Goal: Find specific page/section: Find specific page/section

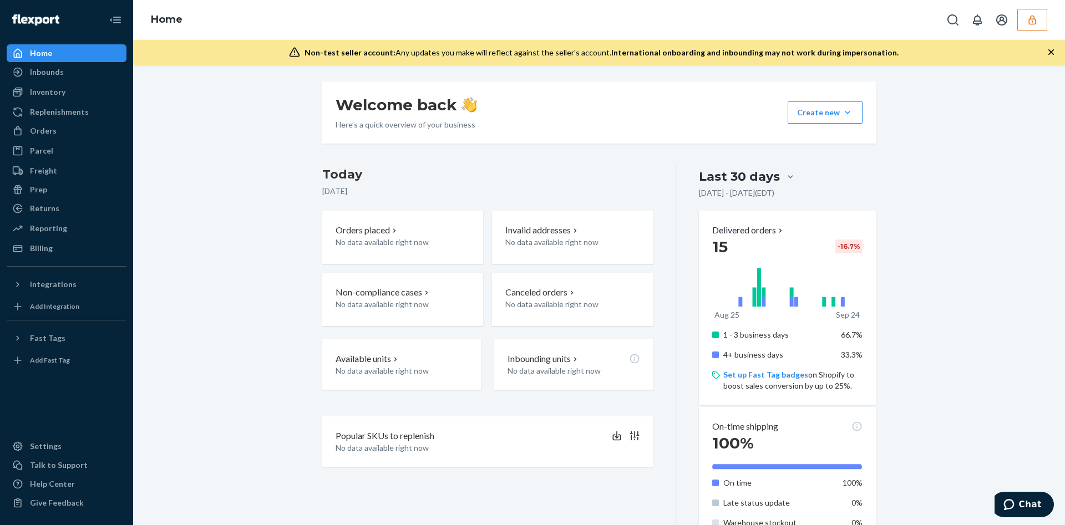
click at [1043, 18] on button "button" at bounding box center [1032, 20] width 30 height 22
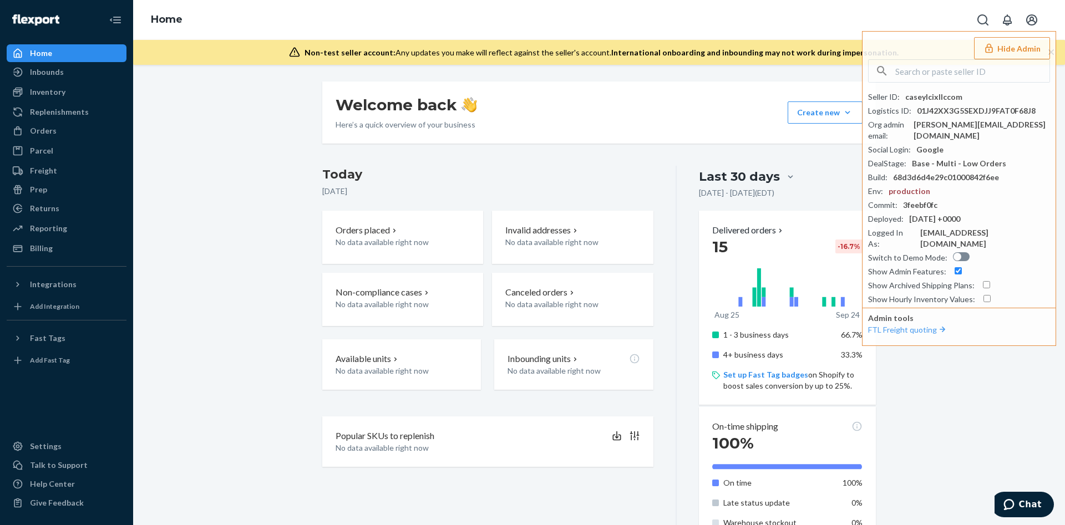
click at [187, 240] on div "Welcome back Here’s a quick overview of your business Create new Create new inb…" at bounding box center [598, 410] width 915 height 657
click at [55, 139] on link "Orders" at bounding box center [67, 131] width 120 height 18
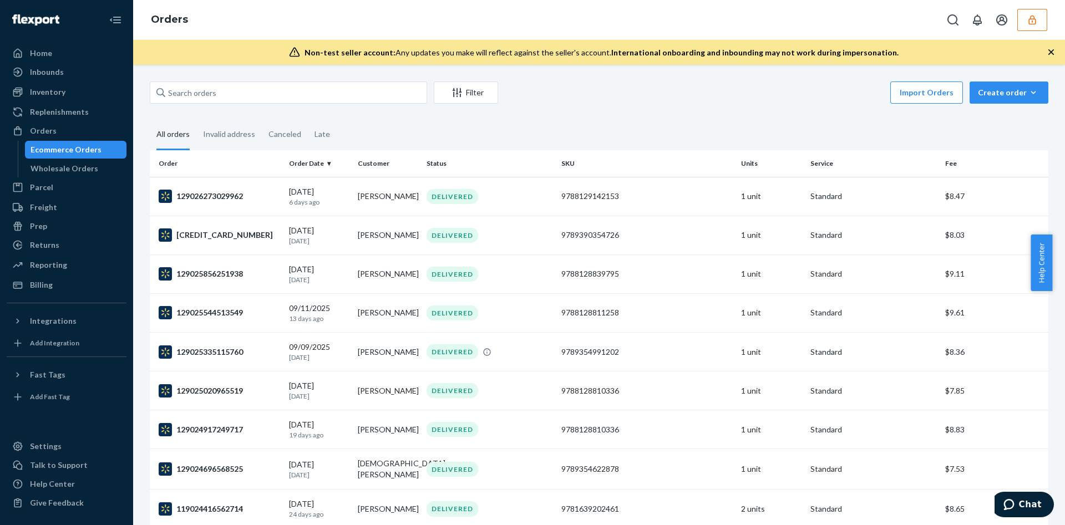
click at [1023, 14] on button "button" at bounding box center [1032, 20] width 30 height 22
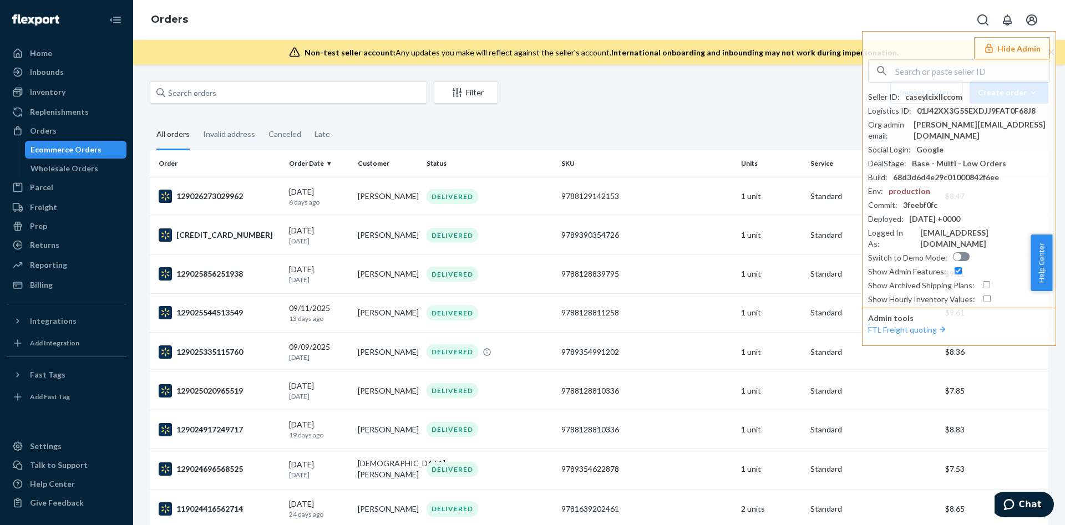
click at [606, 101] on div "Import Orders Create order Ecommerce order Removal order" at bounding box center [776, 94] width 543 height 25
click at [68, 188] on div "Parcel" at bounding box center [67, 188] width 118 height 16
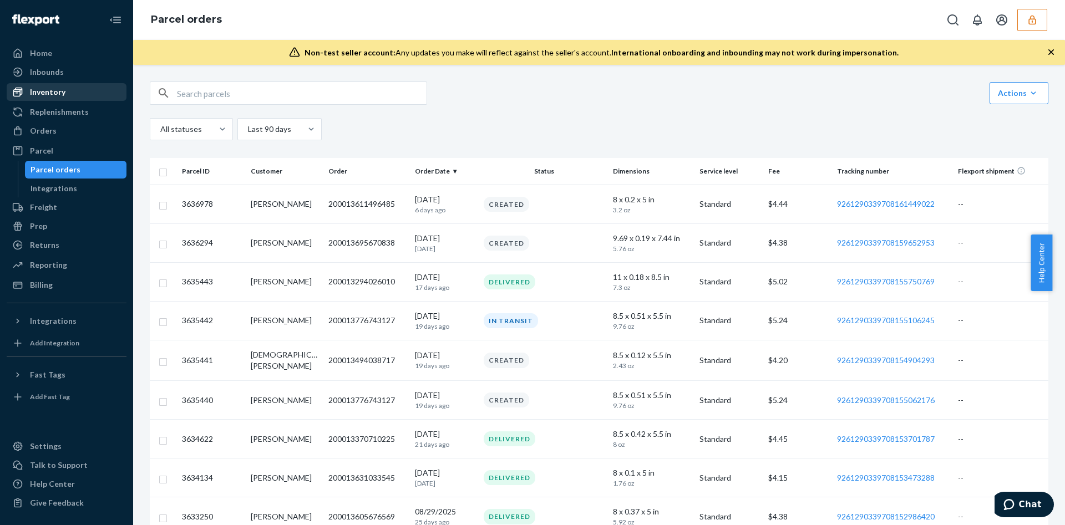
click at [74, 100] on link "Inventory" at bounding box center [67, 92] width 120 height 18
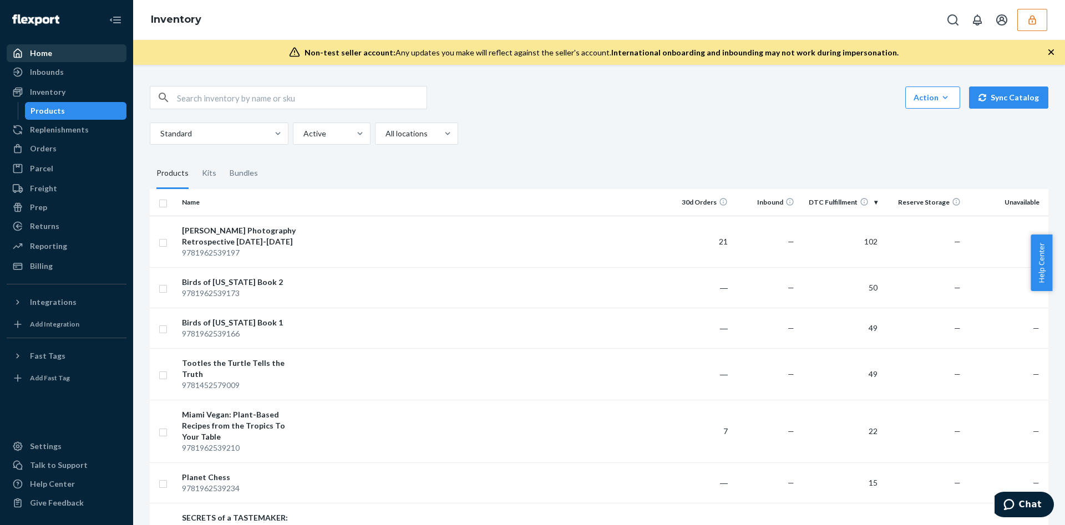
click at [54, 44] on link "Home" at bounding box center [67, 53] width 120 height 18
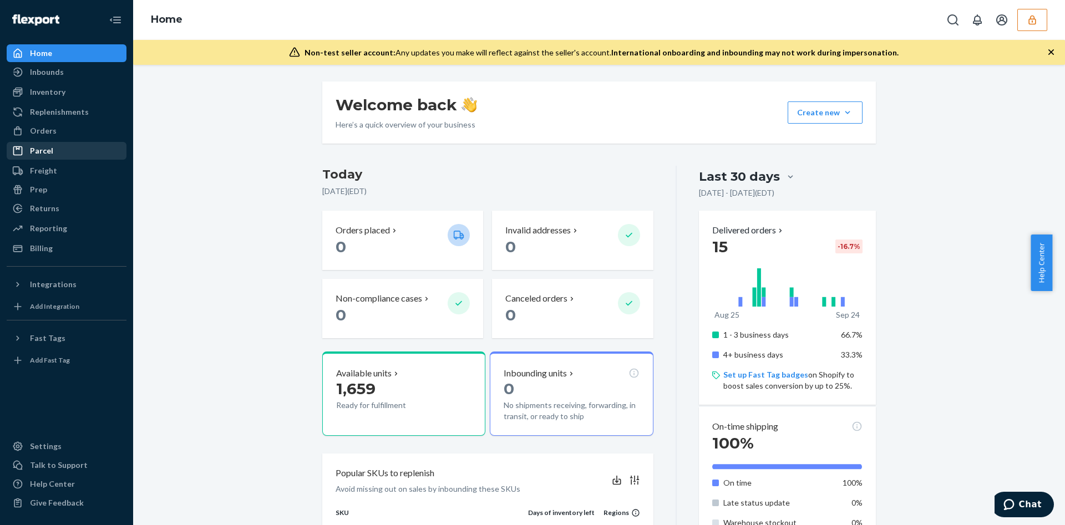
click at [48, 151] on div "Parcel" at bounding box center [41, 150] width 23 height 11
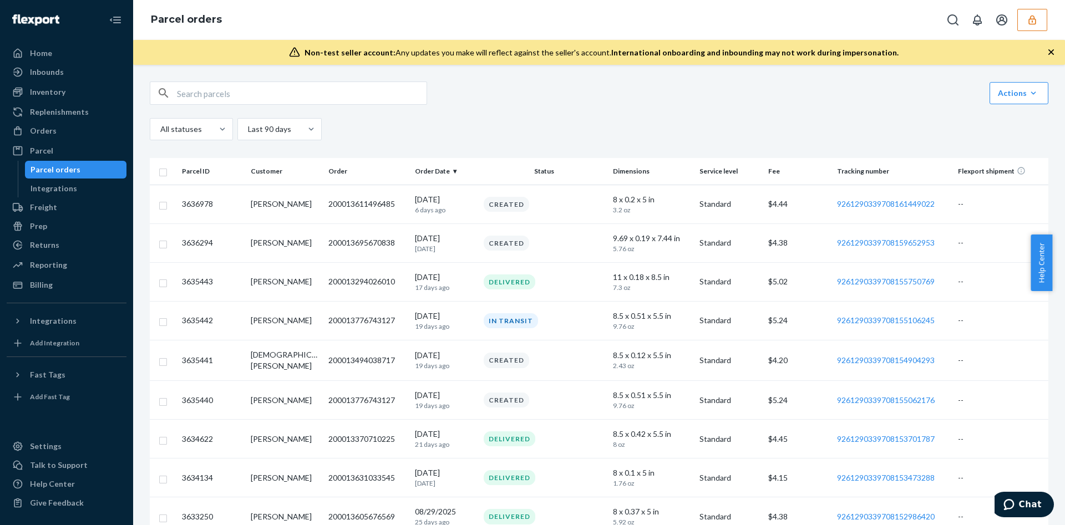
click at [1031, 20] on icon "button" at bounding box center [1031, 19] width 11 height 11
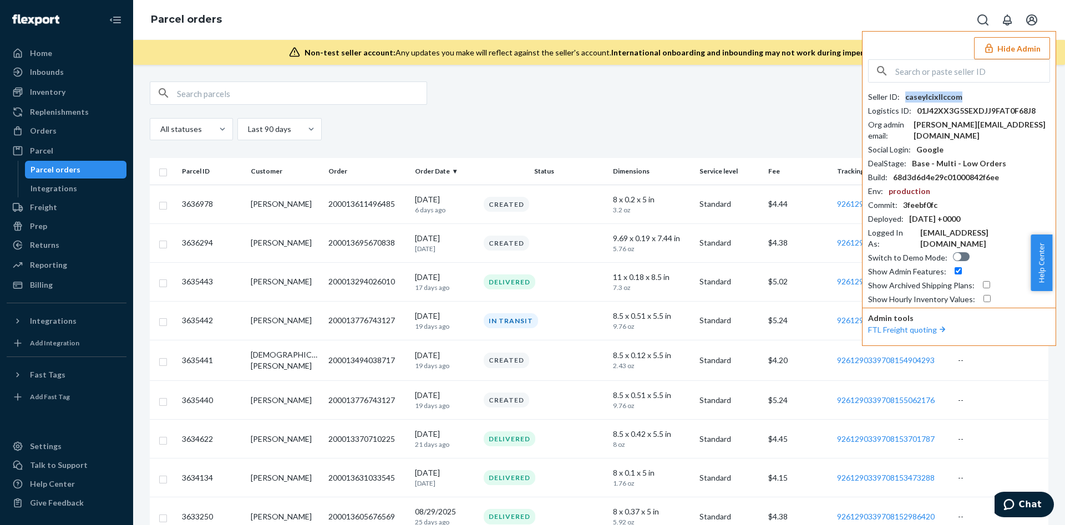
click at [944, 98] on div "caseylcixllccom" at bounding box center [933, 96] width 57 height 11
copy div "caseylcixllccom"
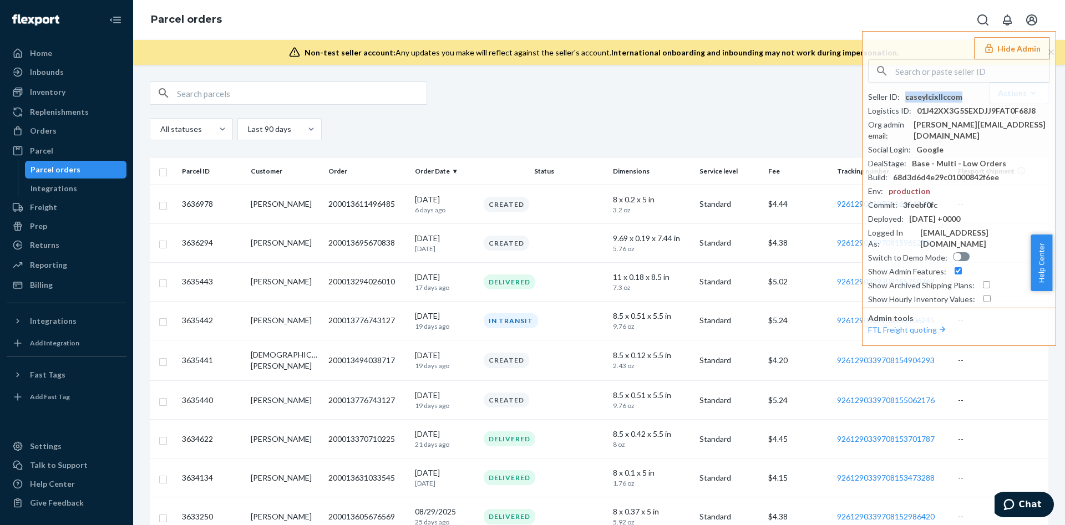
click at [677, 73] on div "Link Parcels to Flexport Freight Shipments Cancel Parcel Orders Create Parcel O…" at bounding box center [599, 295] width 932 height 460
click at [998, 48] on button "Hide Admin" at bounding box center [1012, 48] width 76 height 22
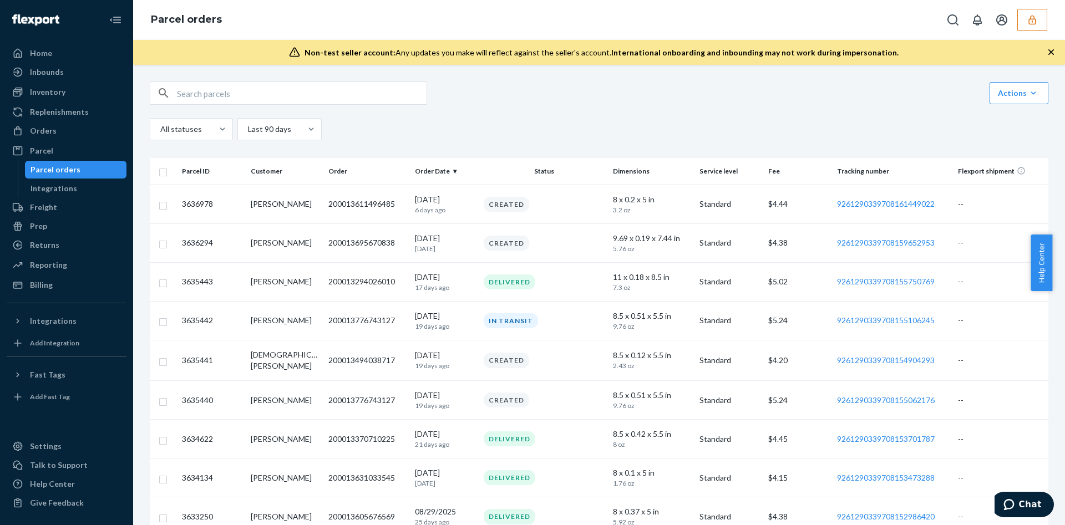
click at [1034, 9] on button "button" at bounding box center [1032, 20] width 30 height 22
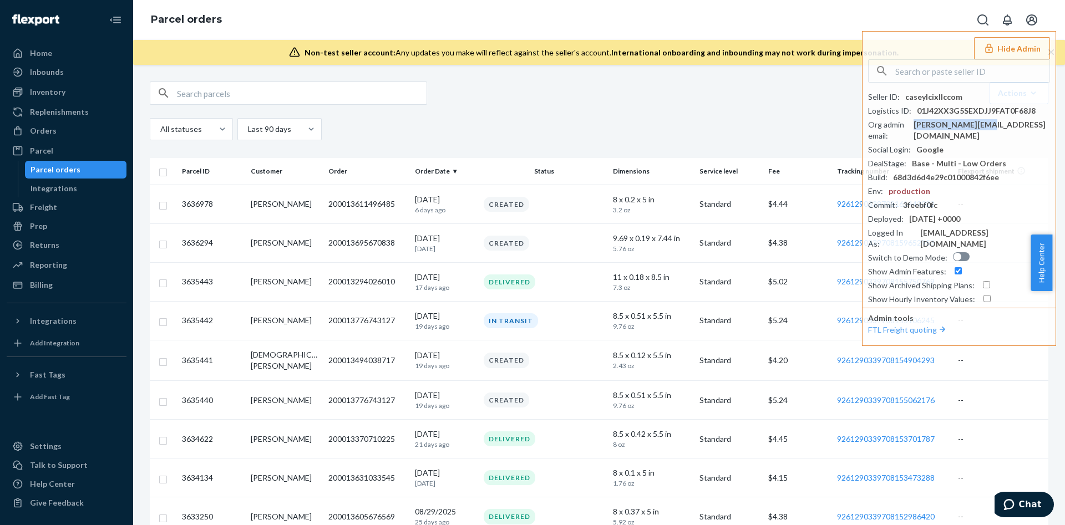
click at [957, 124] on div "[PERSON_NAME][EMAIL_ADDRESS][DOMAIN_NAME]" at bounding box center [981, 130] width 136 height 22
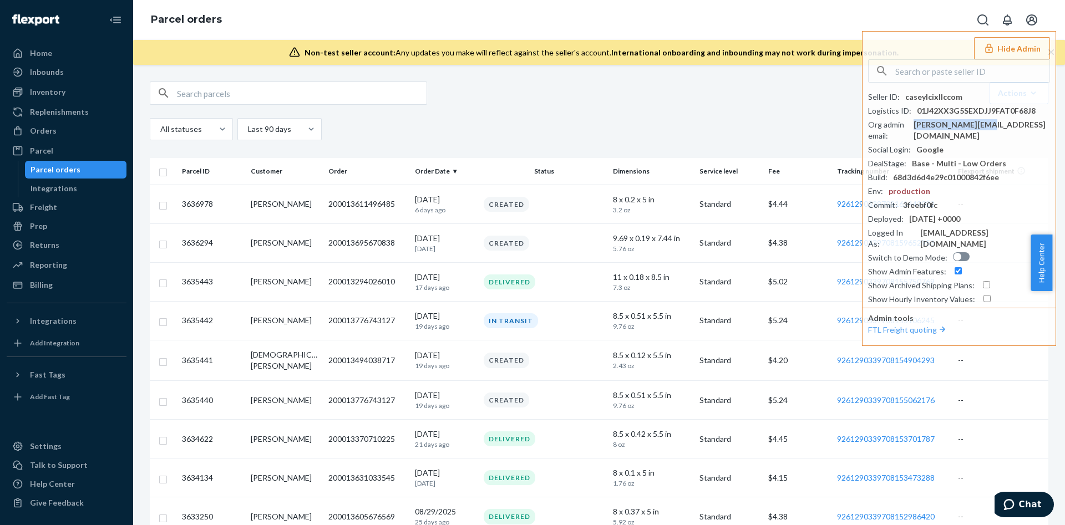
click at [957, 124] on div "[PERSON_NAME][EMAIL_ADDRESS][DOMAIN_NAME]" at bounding box center [981, 130] width 136 height 22
